Goal: Information Seeking & Learning: Understand process/instructions

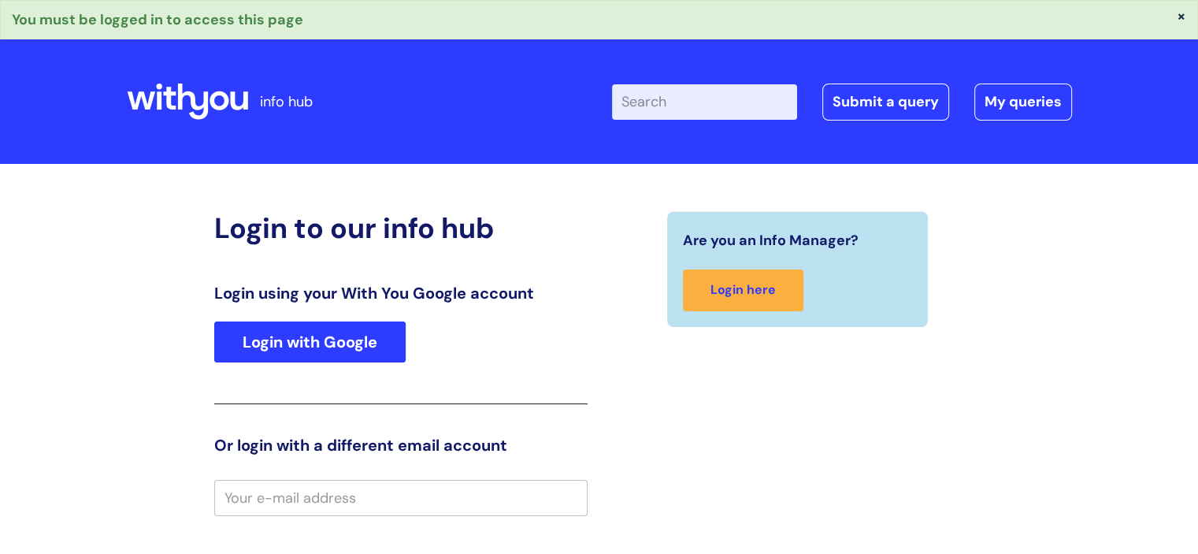
type input "debbie.darby"
click at [369, 339] on link "Login with Google" at bounding box center [309, 341] width 191 height 41
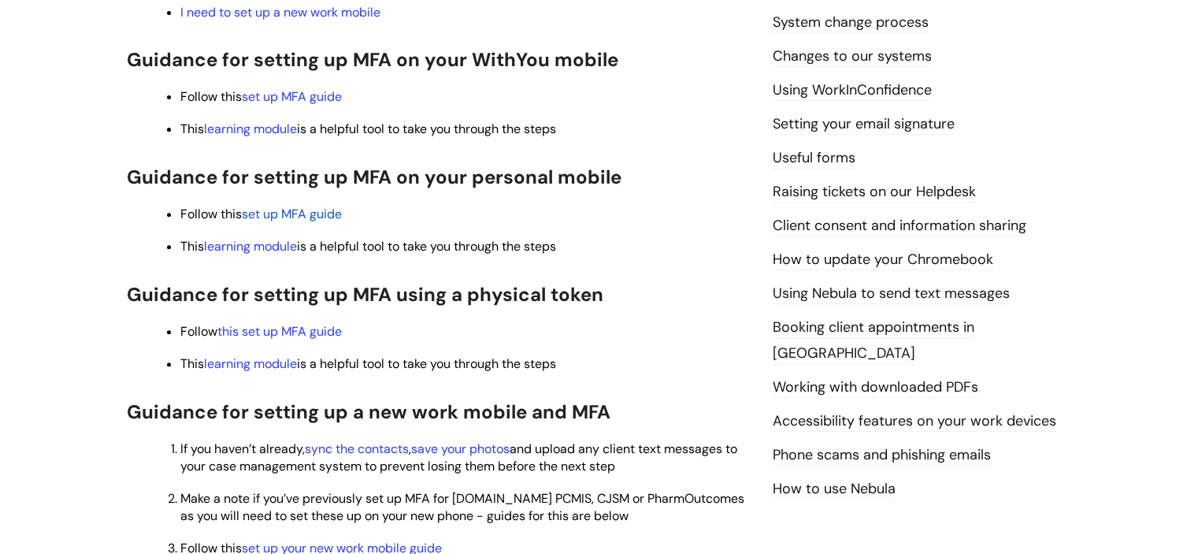
scroll to position [624, 0]
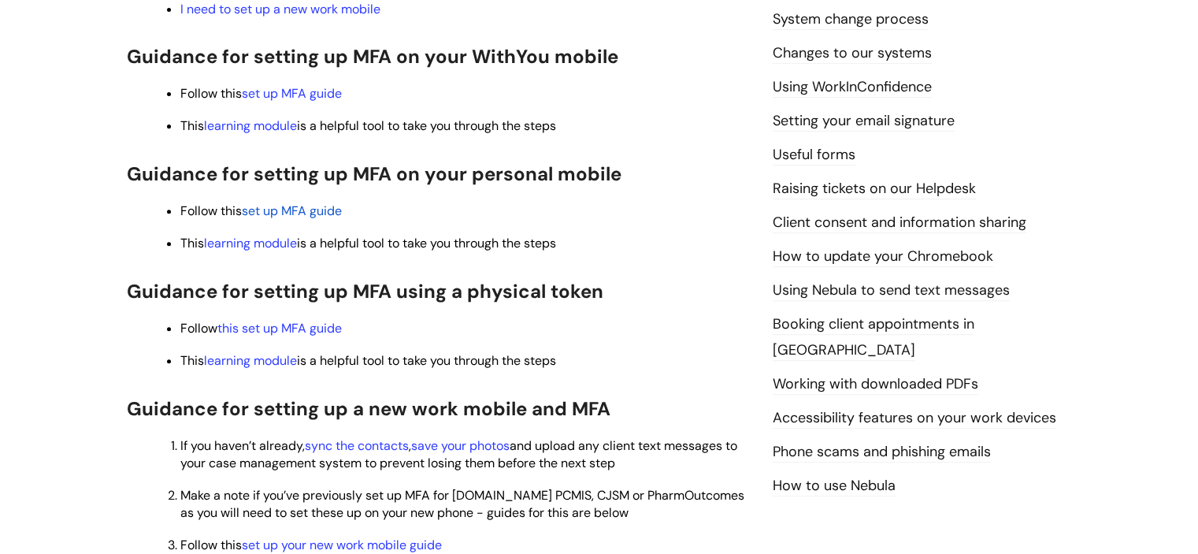
click at [282, 215] on span "set up MFA guide" at bounding box center [292, 210] width 100 height 17
